Goal: Obtain resource: Download file/media

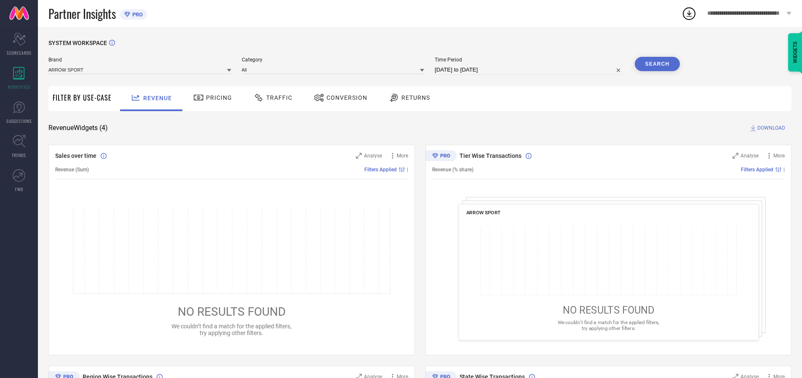
click at [271, 98] on span "Traffic" at bounding box center [279, 97] width 26 height 7
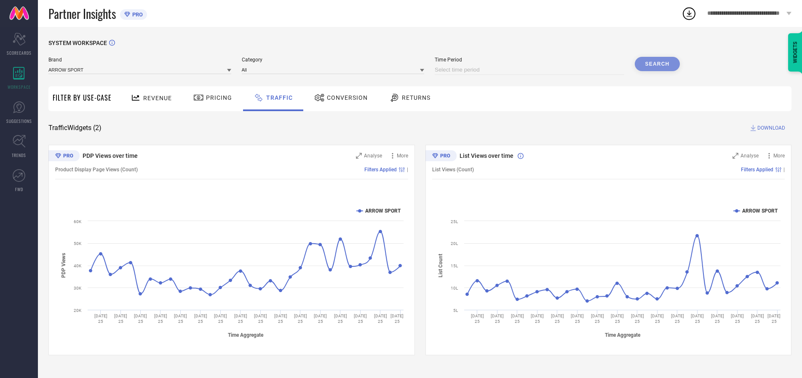
click at [531, 70] on input at bounding box center [530, 70] width 190 height 10
select select "8"
select select "2025"
select select "9"
select select "2025"
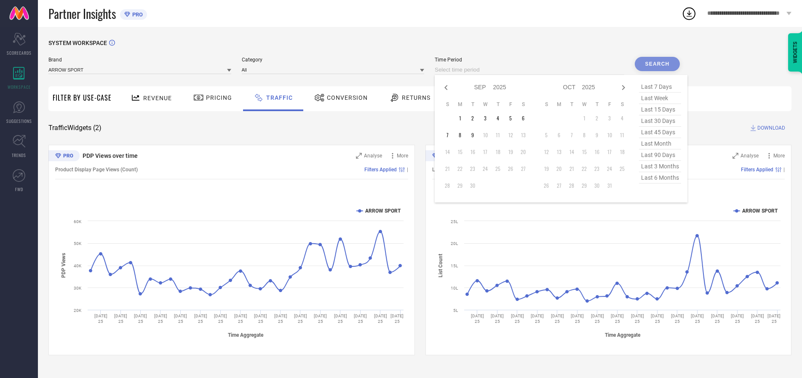
click at [475, 135] on td "9" at bounding box center [472, 135] width 13 height 13
type input "[DATE] to [DATE]"
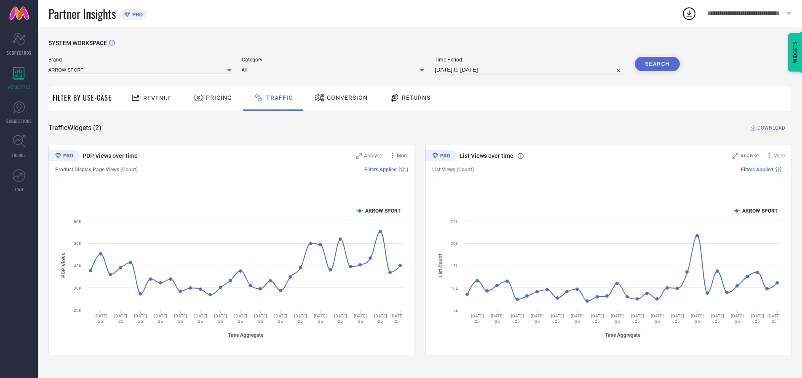
click at [140, 70] on input at bounding box center [139, 69] width 183 height 9
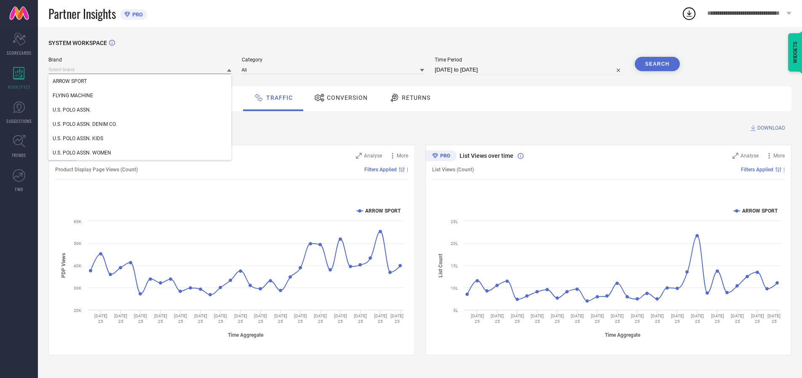
click at [140, 70] on input at bounding box center [139, 69] width 183 height 9
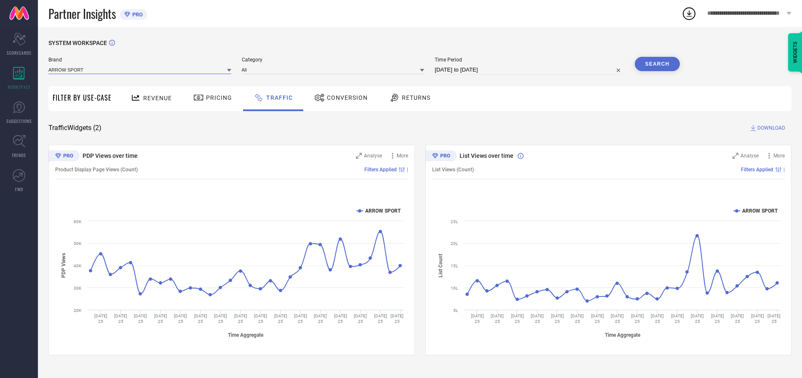
click at [140, 70] on input at bounding box center [139, 69] width 183 height 9
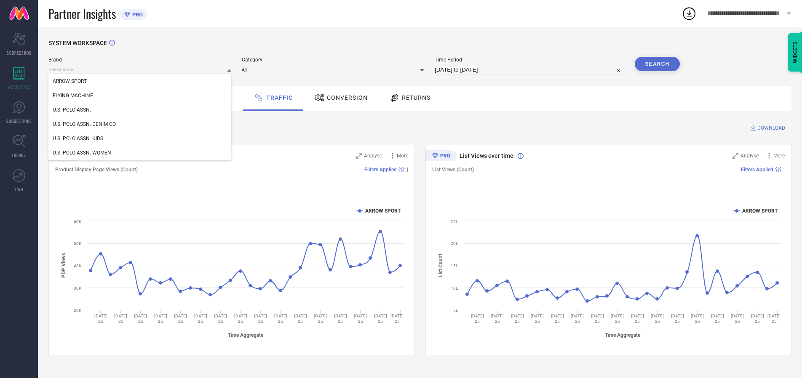
click at [140, 110] on div "U.S. POLO ASSN." at bounding box center [139, 110] width 183 height 14
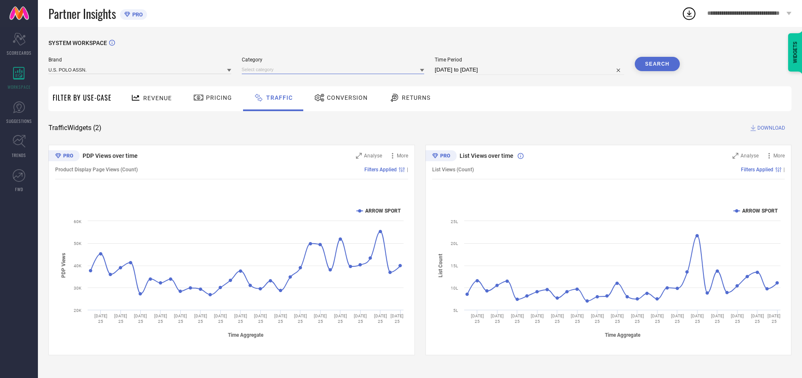
click at [335, 70] on input at bounding box center [333, 69] width 183 height 9
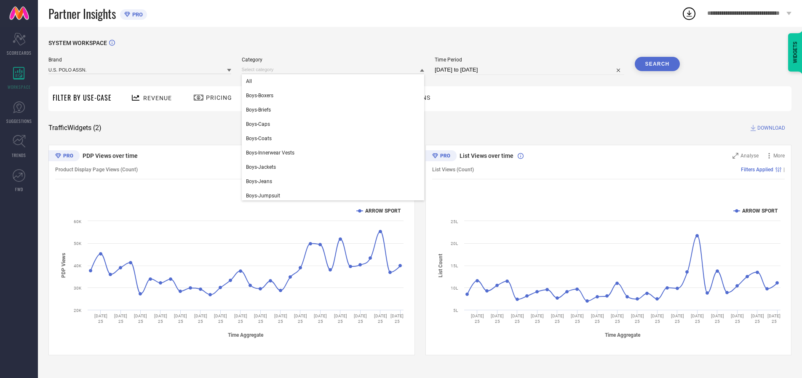
click at [335, 81] on div "All" at bounding box center [333, 81] width 183 height 14
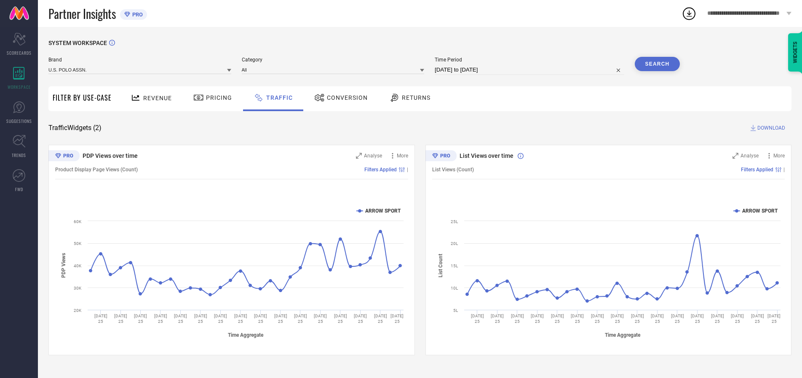
click at [657, 64] on button "Search" at bounding box center [658, 64] width 46 height 14
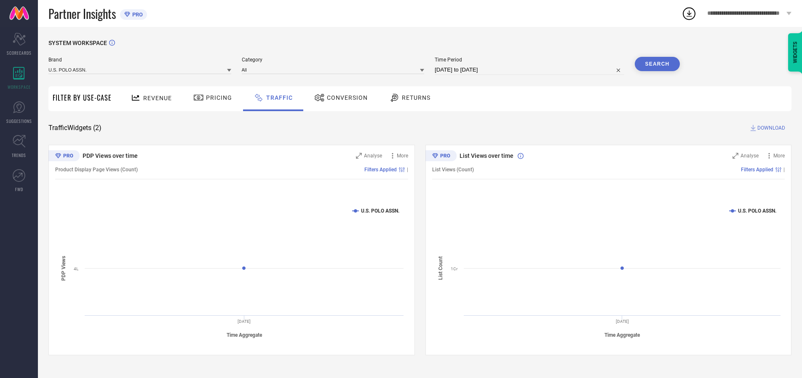
click at [770, 128] on span "DOWNLOAD" at bounding box center [772, 128] width 28 height 8
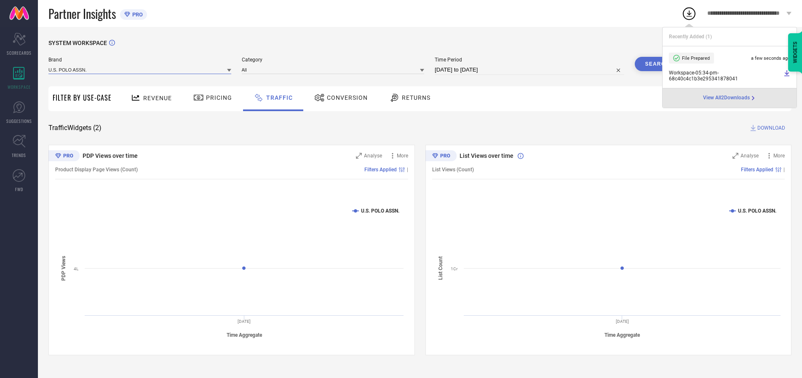
click at [140, 70] on input at bounding box center [139, 69] width 183 height 9
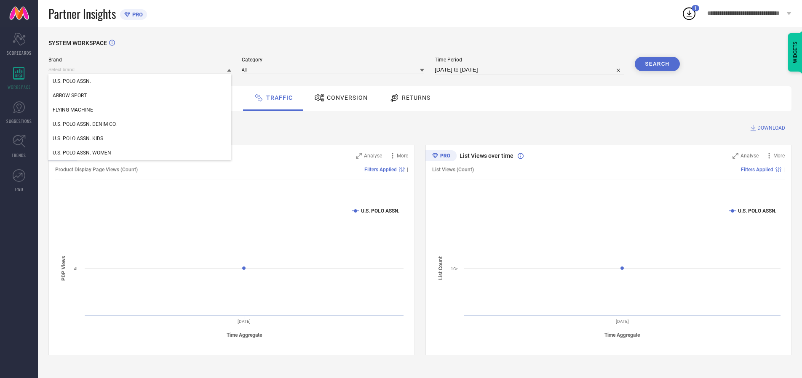
click at [140, 124] on div "U.S. POLO ASSN. DENIM CO." at bounding box center [139, 124] width 183 height 14
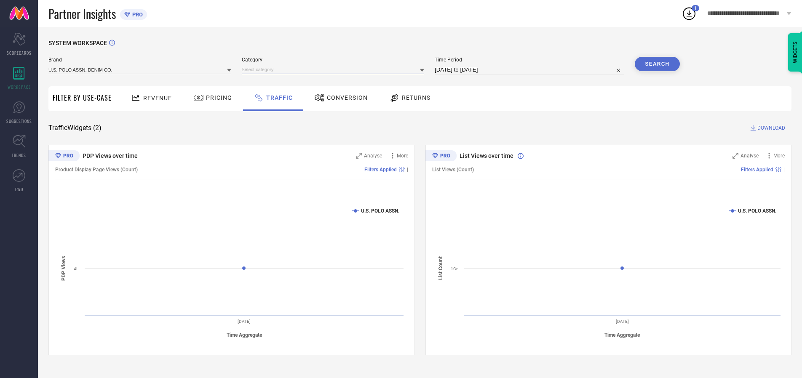
click at [335, 70] on input at bounding box center [333, 69] width 183 height 9
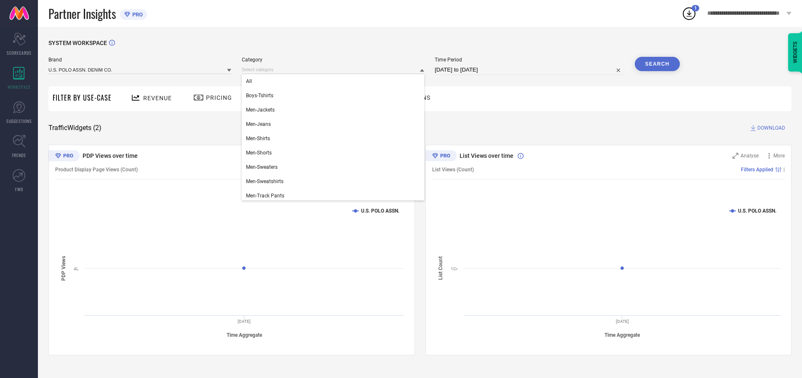
click at [335, 81] on div "All" at bounding box center [333, 81] width 183 height 14
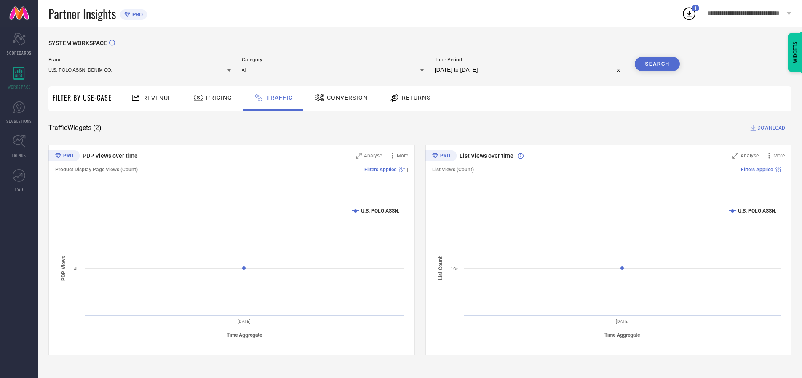
click at [657, 64] on button "Search" at bounding box center [658, 64] width 46 height 14
click at [770, 128] on span "DOWNLOAD" at bounding box center [772, 128] width 28 height 8
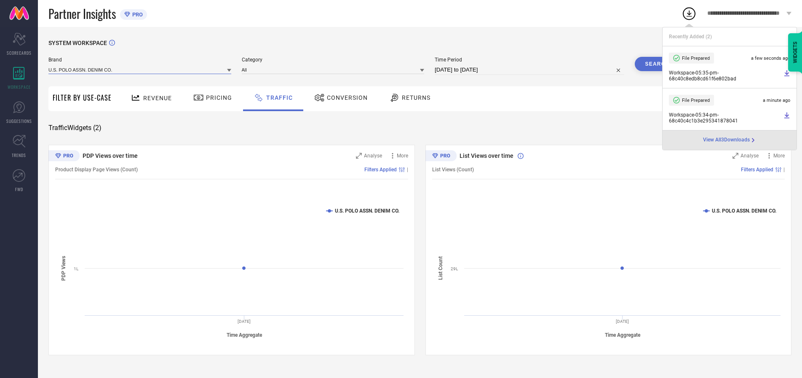
click at [140, 70] on input at bounding box center [139, 69] width 183 height 9
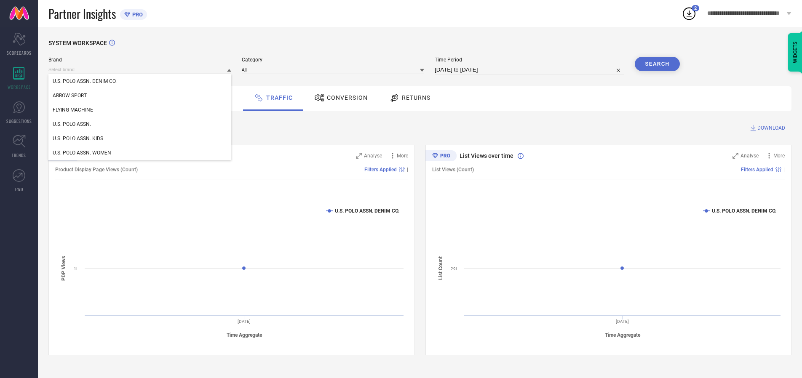
click at [140, 139] on div "U.S. POLO ASSN. KIDS" at bounding box center [139, 138] width 183 height 14
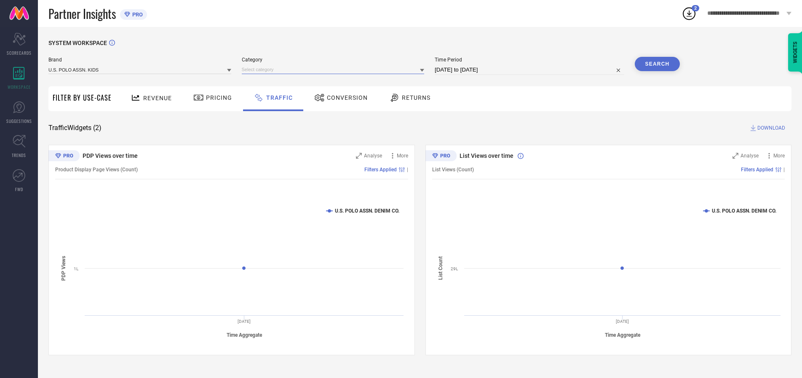
click at [335, 70] on input at bounding box center [333, 69] width 183 height 9
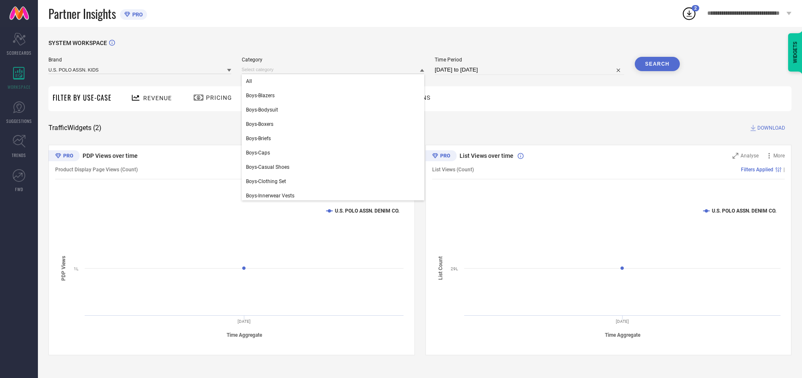
click at [335, 81] on div "All" at bounding box center [333, 81] width 183 height 14
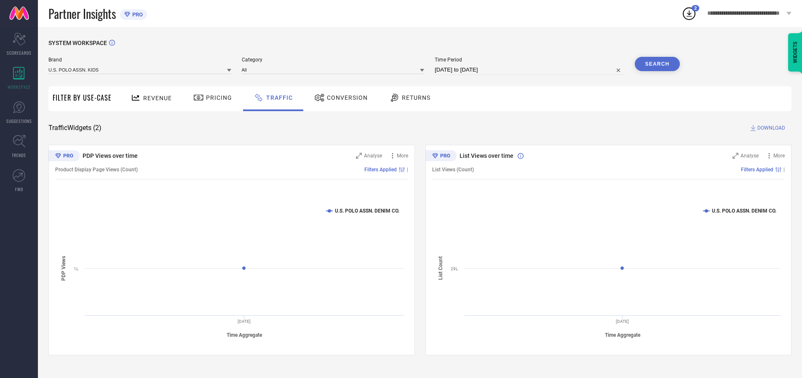
click at [657, 64] on button "Search" at bounding box center [658, 64] width 46 height 14
click at [770, 128] on span "DOWNLOAD" at bounding box center [772, 128] width 28 height 8
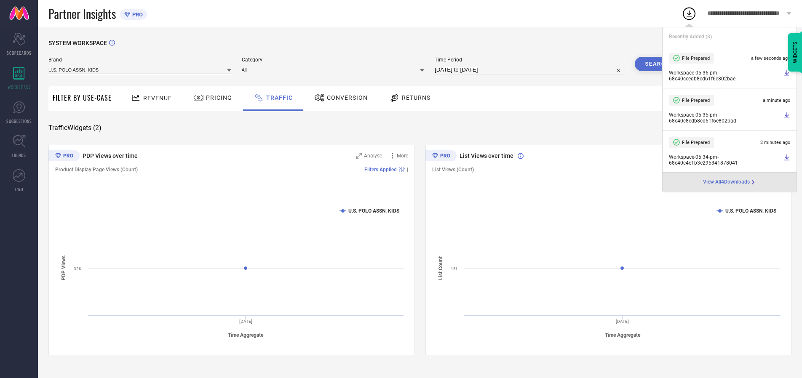
click at [140, 70] on input at bounding box center [139, 69] width 183 height 9
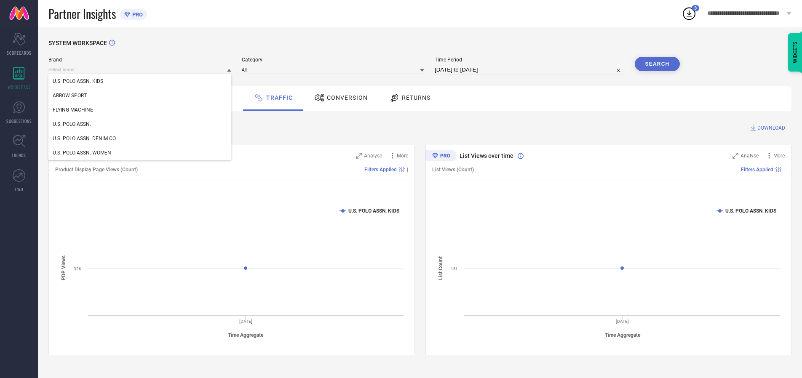
click at [140, 153] on div "U.S. POLO ASSN. WOMEN" at bounding box center [139, 153] width 183 height 14
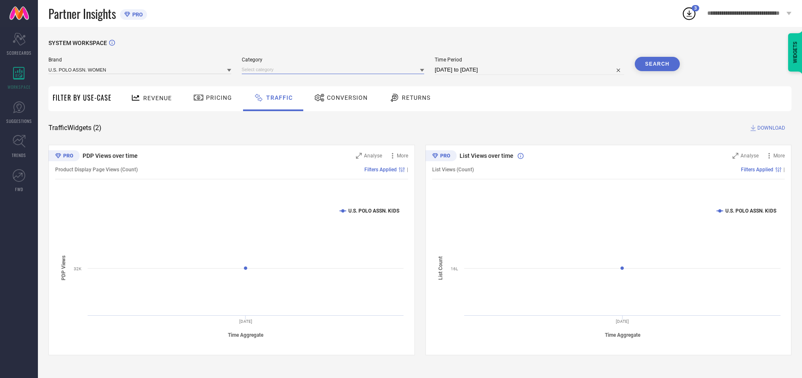
click at [335, 70] on input at bounding box center [333, 69] width 183 height 9
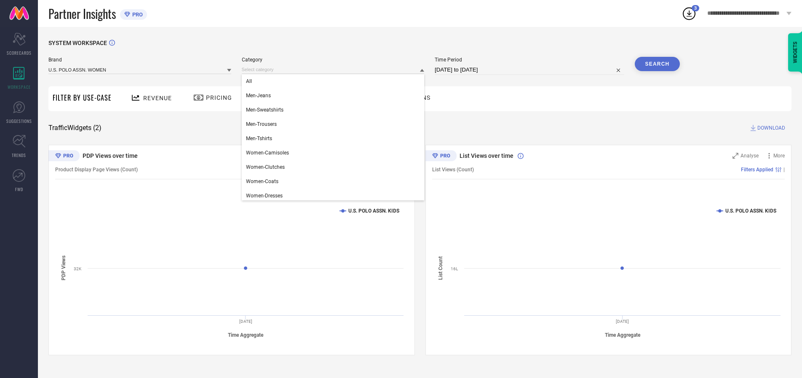
click at [335, 81] on div "All" at bounding box center [333, 81] width 183 height 14
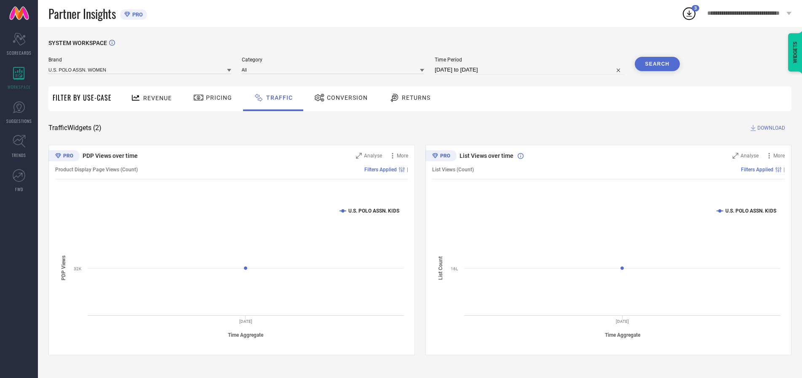
click at [657, 64] on button "Search" at bounding box center [658, 64] width 46 height 14
click at [770, 128] on span "DOWNLOAD" at bounding box center [772, 128] width 28 height 8
